Goal: Task Accomplishment & Management: Use online tool/utility

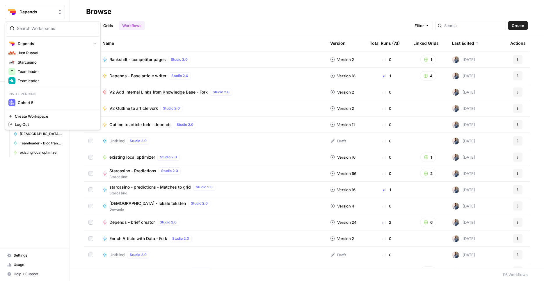
click at [54, 11] on span "Depends" at bounding box center [36, 12] width 35 height 6
click at [42, 82] on span "Teamleader" at bounding box center [56, 81] width 77 height 6
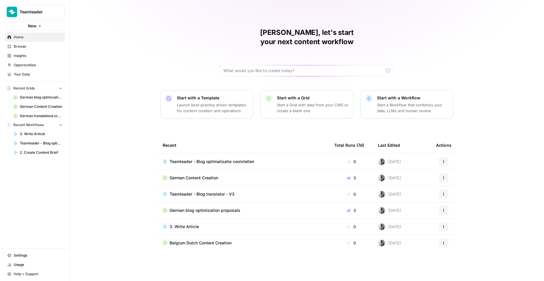
click at [238, 159] on span "Teamleader - Blog optimalisatie voorstellen" at bounding box center [212, 162] width 85 height 6
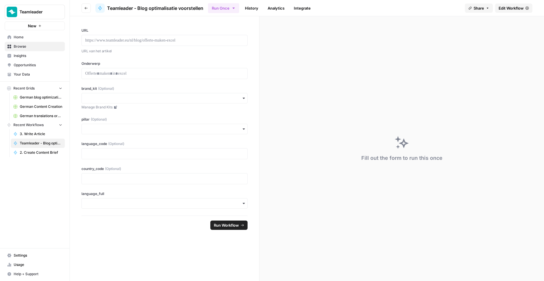
click at [507, 12] on link "Edit Workflow" at bounding box center [513, 7] width 37 height 9
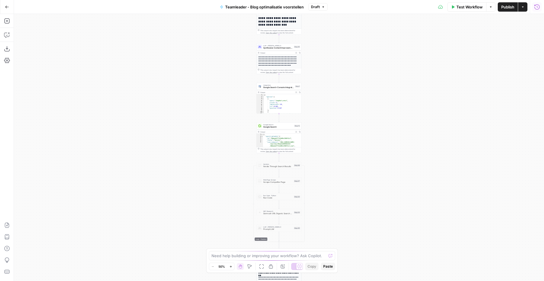
click at [536, 8] on icon "button" at bounding box center [537, 7] width 6 height 6
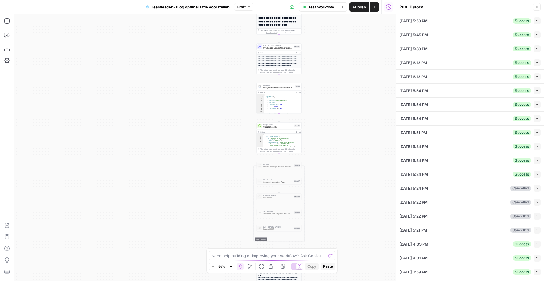
click at [539, 18] on button "Collapse" at bounding box center [536, 20] width 7 height 7
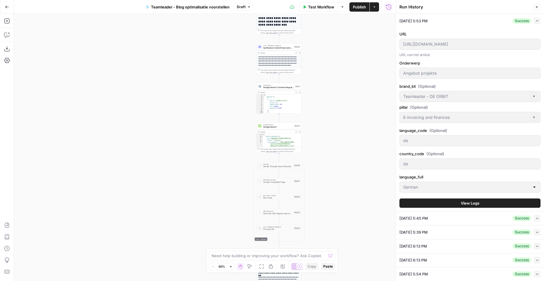
click at [491, 199] on button "View Logs" at bounding box center [469, 203] width 141 height 9
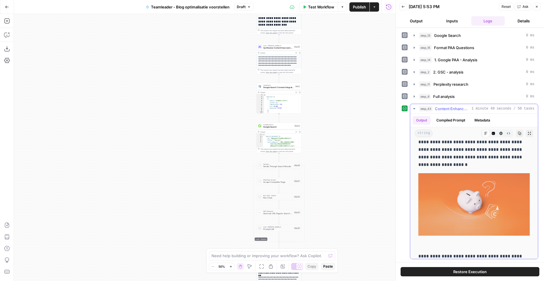
scroll to position [438, 0]
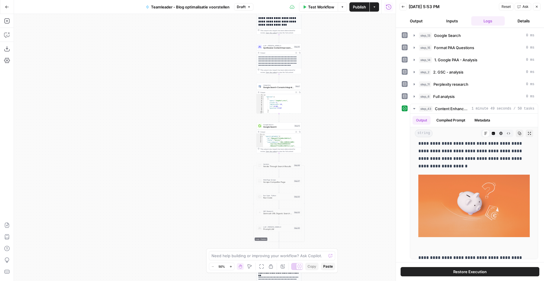
click at [472, 268] on button "Restore Execution" at bounding box center [469, 271] width 139 height 9
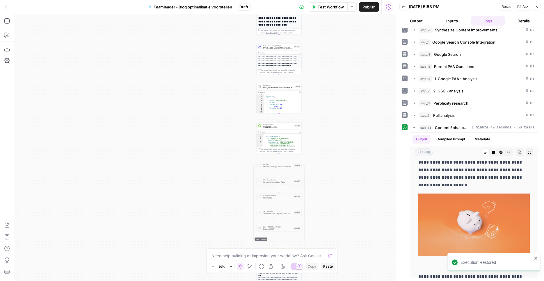
scroll to position [67, 0]
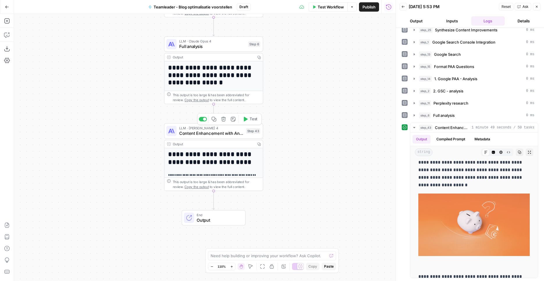
click at [230, 136] on span "Content Enhancement with Analysis-Based Suggestions" at bounding box center [211, 133] width 64 height 6
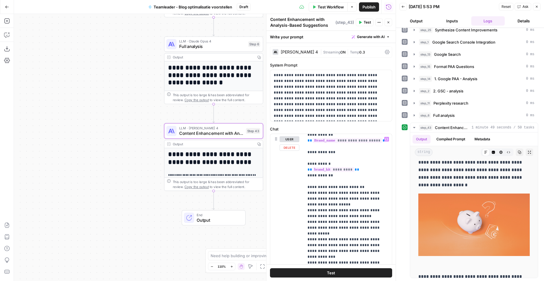
scroll to position [125, 0]
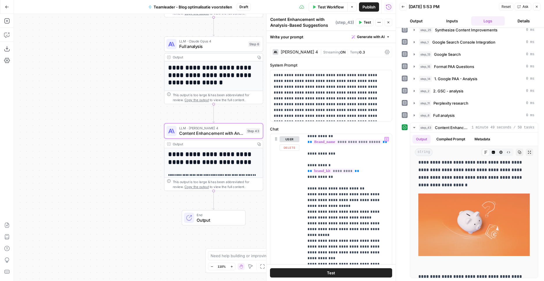
click at [341, 275] on button "Test" at bounding box center [331, 272] width 122 height 9
